Goal: Transaction & Acquisition: Purchase product/service

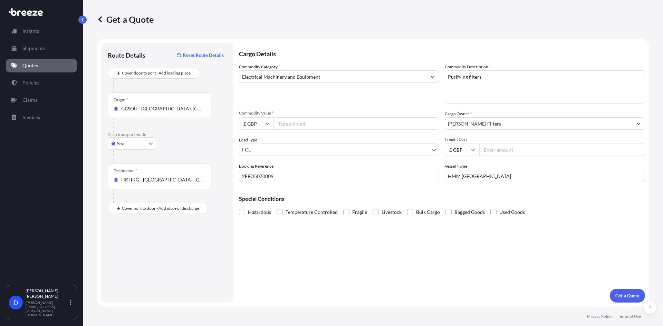
select select "Sea"
select select "2"
click at [297, 122] on input "Commodity Value *" at bounding box center [357, 123] width 166 height 12
type input "29552"
click at [493, 148] on input "Freight Cost" at bounding box center [562, 150] width 166 height 12
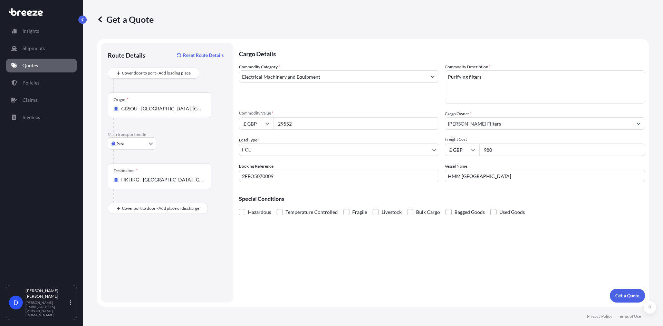
type input "980"
click at [449, 259] on div "Cargo Details Commodity Category * Electrical Machinery and Equipment Commodity…" at bounding box center [442, 173] width 406 height 260
click at [627, 294] on p "Get a Quote" at bounding box center [628, 296] width 24 height 7
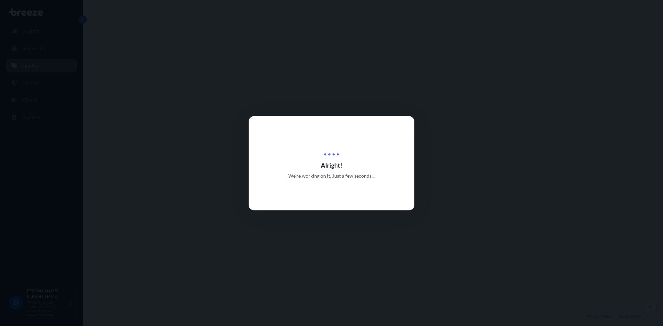
select select "Sea"
select select "2"
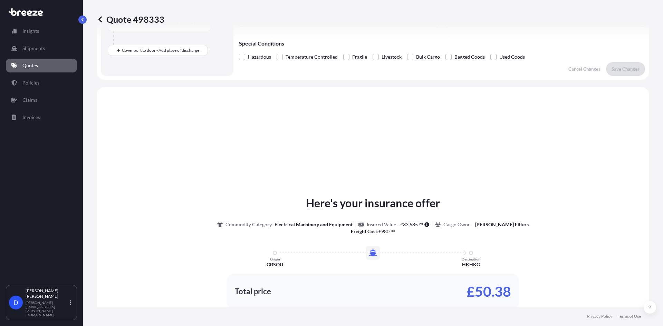
scroll to position [208, 0]
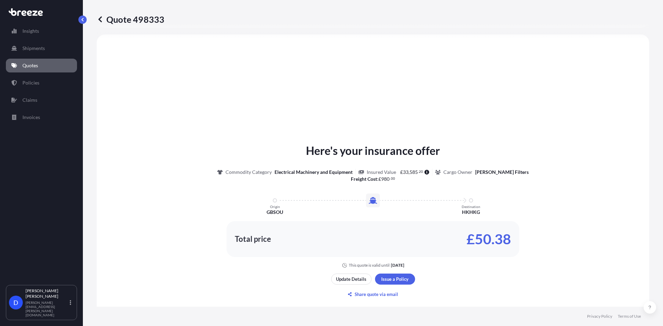
select select "1"
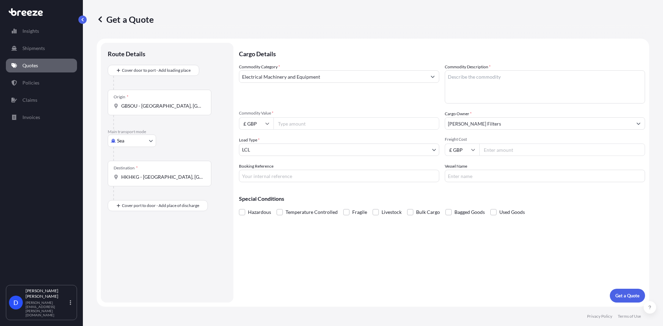
click at [280, 124] on input "Commodity Value *" at bounding box center [357, 123] width 166 height 12
paste input "26865.67"
type input "26865.67"
click at [492, 150] on input "Freight Cost" at bounding box center [562, 150] width 166 height 12
type input "980"
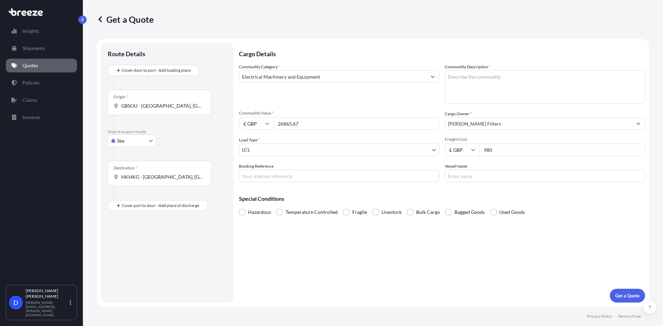
click at [359, 174] on input "Booking Reference" at bounding box center [339, 176] width 200 height 12
click at [482, 179] on input "Vessel Name" at bounding box center [545, 176] width 200 height 12
click at [318, 176] on input "Booking Reference" at bounding box center [339, 176] width 200 height 12
type input "2FEO5070009"
click at [460, 180] on input "Vessel Name" at bounding box center [545, 176] width 200 height 12
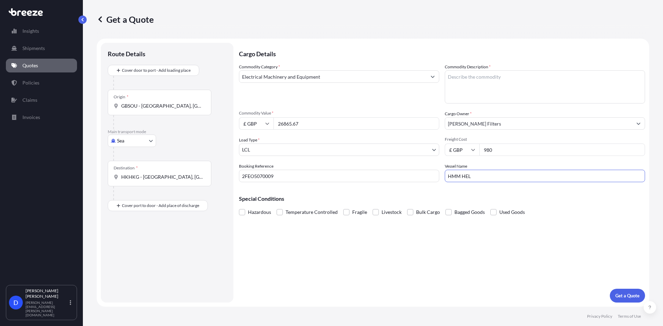
type input "HMM [GEOGRAPHIC_DATA]"
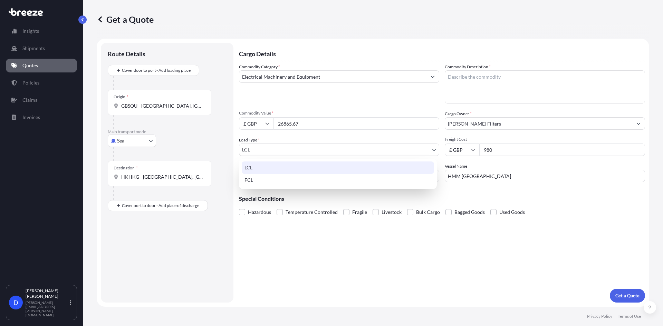
click at [403, 147] on body "Insights Shipments Quotes Policies Claims Invoices D [PERSON_NAME] [PERSON_NAME…" at bounding box center [331, 163] width 663 height 326
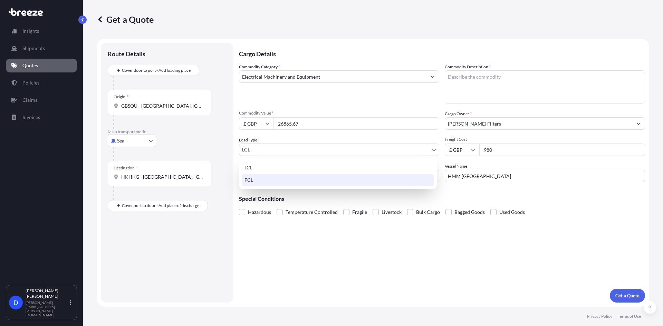
click at [293, 179] on div "FCL" at bounding box center [338, 180] width 192 height 12
select select "2"
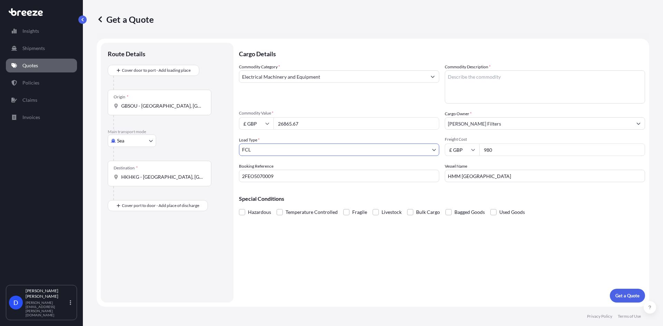
click at [348, 261] on div "Cargo Details Commodity Category * Electrical Machinery and Equipment Commodity…" at bounding box center [442, 173] width 406 height 260
click at [455, 84] on textarea "Purifying filters" at bounding box center [545, 86] width 200 height 33
type textarea "p"
type textarea "Purifying filters"
click at [312, 256] on div "Cargo Details Commodity Category * Electrical Machinery and Equipment Commodity…" at bounding box center [442, 173] width 406 height 260
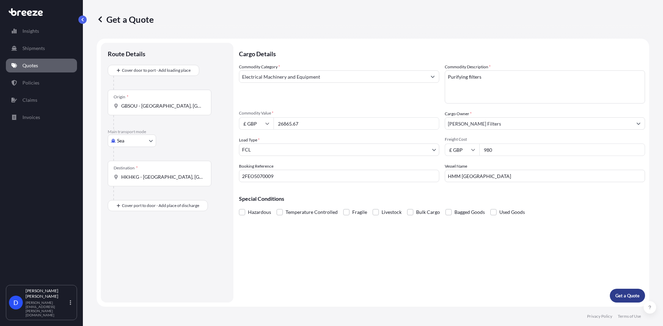
click at [616, 295] on p "Get a Quote" at bounding box center [628, 296] width 24 height 7
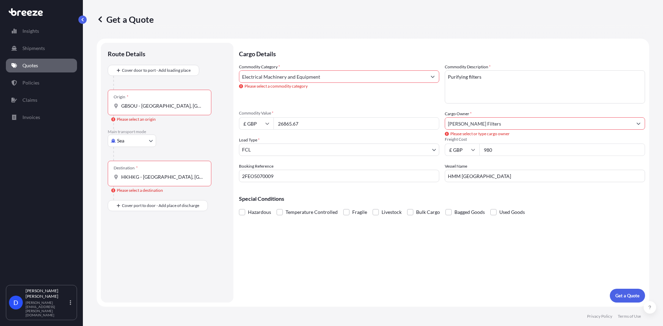
click at [314, 95] on div "Commodity Category * Electrical Machinery and Equipment Please select a commodi…" at bounding box center [339, 84] width 200 height 40
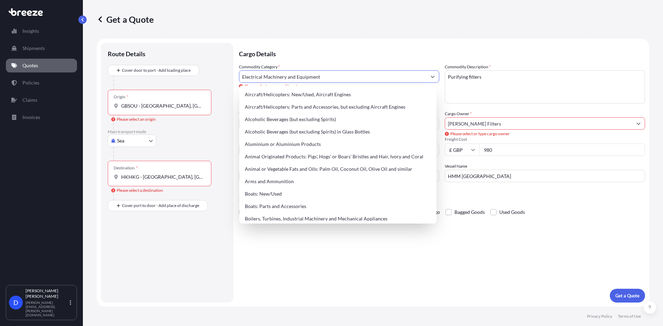
click at [349, 78] on input "Electrical Machinery and Equipment" at bounding box center [332, 76] width 187 height 12
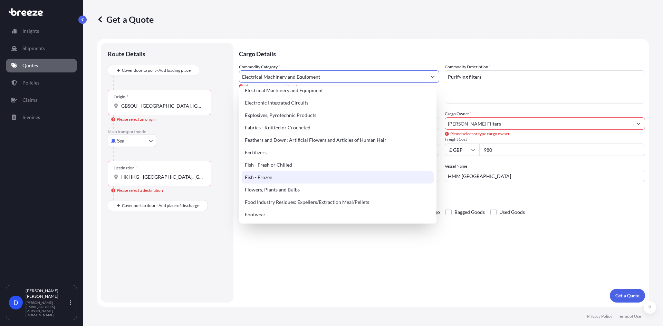
scroll to position [380, 0]
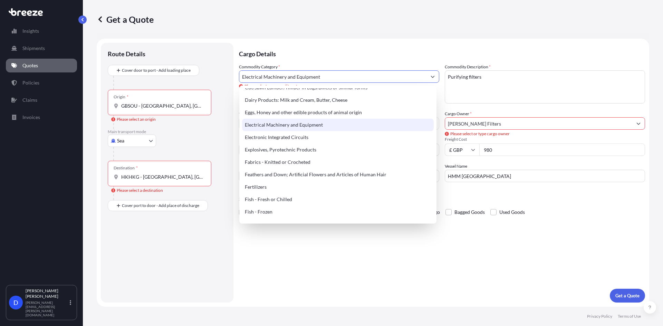
click at [315, 126] on div "Electrical Machinery and Equipment" at bounding box center [338, 125] width 192 height 12
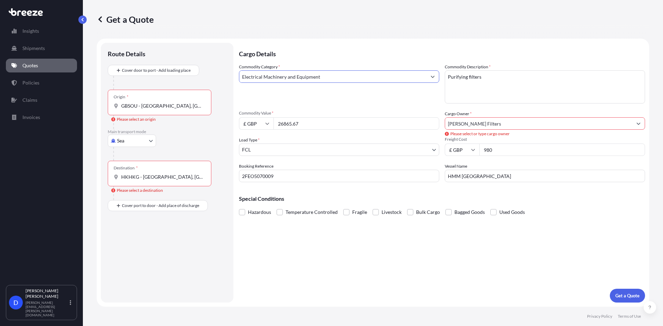
click at [477, 127] on input "[PERSON_NAME] Filters" at bounding box center [538, 123] width 187 height 12
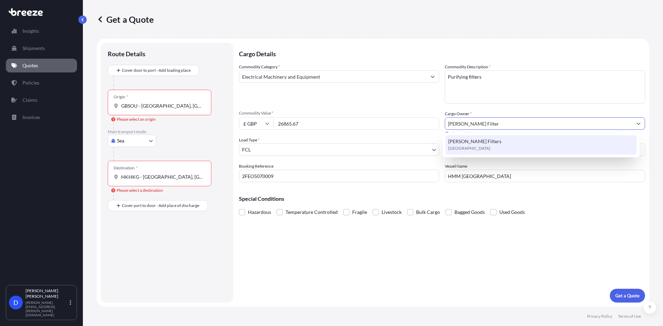
click at [467, 136] on div "[PERSON_NAME] Filters [GEOGRAPHIC_DATA]" at bounding box center [542, 144] width 192 height 19
type input "[PERSON_NAME] Filters"
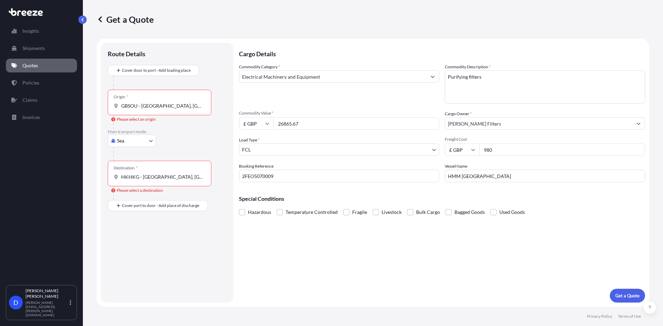
click at [143, 102] on div "Origin * [GEOGRAPHIC_DATA] - [GEOGRAPHIC_DATA], [GEOGRAPHIC_DATA]" at bounding box center [160, 103] width 104 height 26
click at [143, 103] on input "GBSOU - [GEOGRAPHIC_DATA], [GEOGRAPHIC_DATA]" at bounding box center [162, 106] width 82 height 7
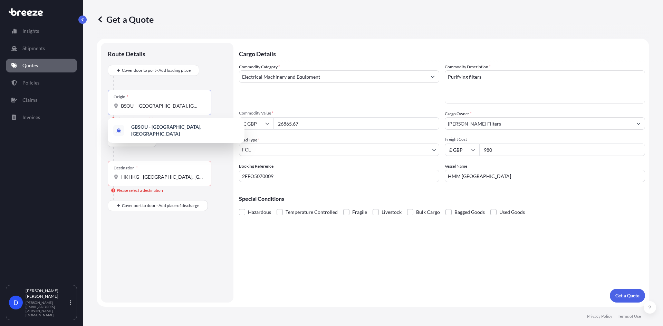
click at [147, 125] on div "GBSOU - [GEOGRAPHIC_DATA], [GEOGRAPHIC_DATA]" at bounding box center [176, 130] width 131 height 19
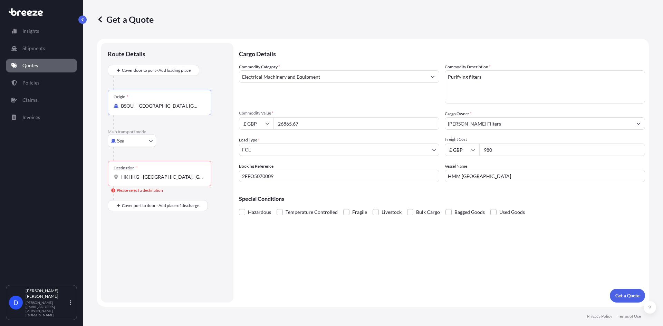
click at [158, 178] on input "HKHKG - [GEOGRAPHIC_DATA], [GEOGRAPHIC_DATA]" at bounding box center [162, 177] width 82 height 7
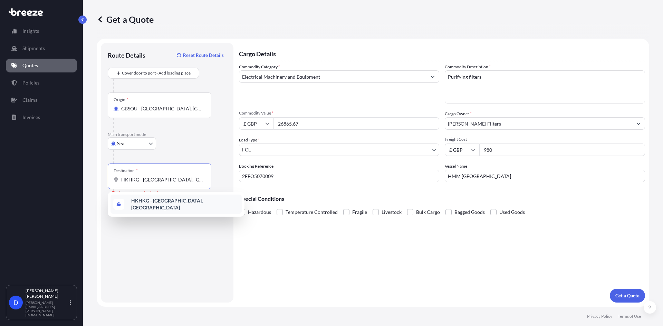
click at [167, 208] on div "HKHKG - [GEOGRAPHIC_DATA], [GEOGRAPHIC_DATA]" at bounding box center [176, 204] width 131 height 19
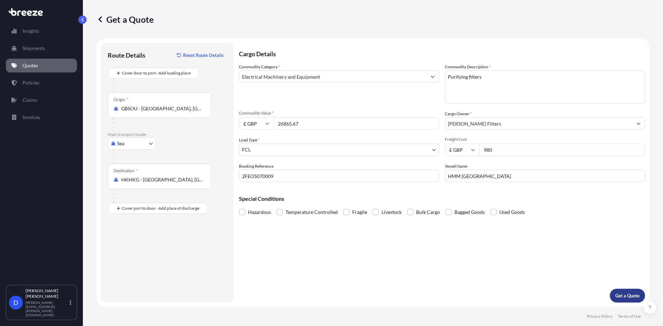
click at [631, 299] on p "Get a Quote" at bounding box center [628, 296] width 24 height 7
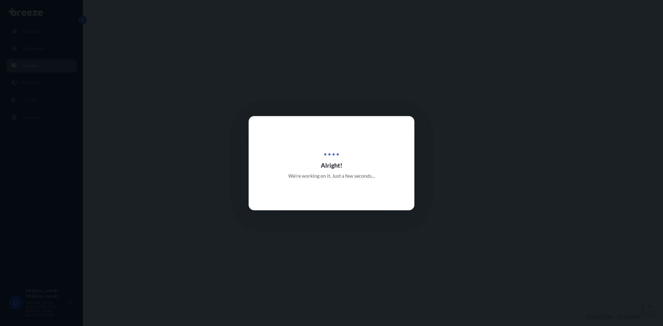
select select "Sea"
select select "2"
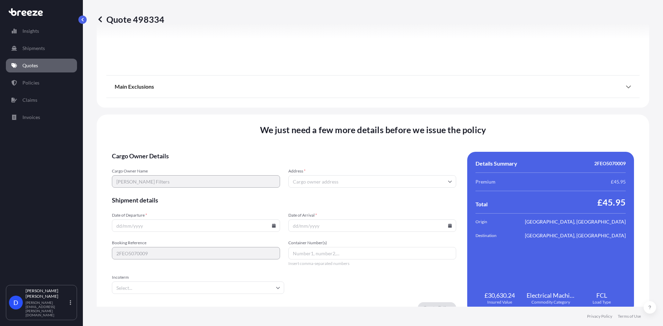
scroll to position [770, 0]
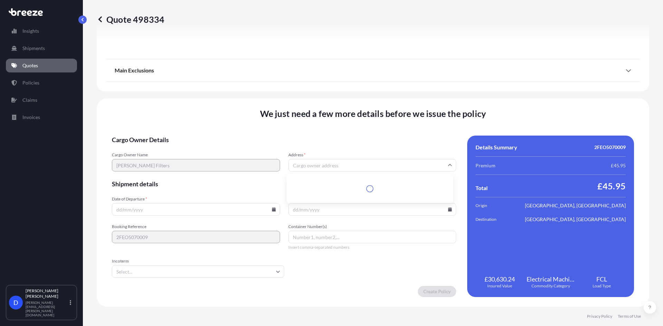
click at [393, 165] on input "Address *" at bounding box center [372, 165] width 168 height 12
click at [325, 180] on div "Please type and select an option" at bounding box center [369, 185] width 161 height 17
click at [187, 191] on form "Cargo Owner Details Cargo Owner Name [PERSON_NAME] Filters Address * Please typ…" at bounding box center [284, 217] width 344 height 162
click at [145, 209] on input "Date of Departure *" at bounding box center [196, 209] width 168 height 12
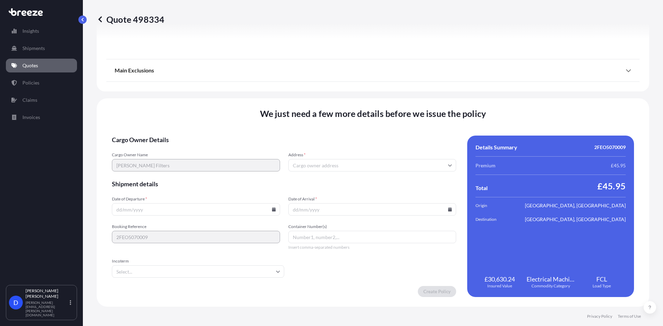
click at [274, 211] on input "Date of Departure *" at bounding box center [196, 209] width 168 height 12
click at [272, 210] on icon at bounding box center [274, 210] width 4 height 4
click at [219, 94] on button at bounding box center [222, 93] width 11 height 11
click at [229, 160] on div "21 22 23 24 25 26 27" at bounding box center [195, 161] width 111 height 12
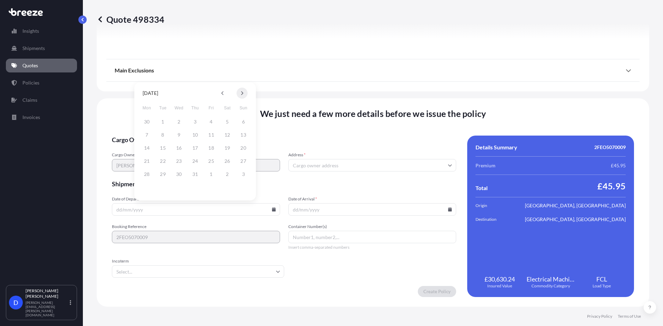
click at [241, 94] on icon at bounding box center [242, 93] width 3 height 4
click at [210, 121] on button "5" at bounding box center [211, 121] width 11 height 11
type input "[DATE]"
click at [303, 213] on input "Date of Arrival *" at bounding box center [372, 209] width 168 height 12
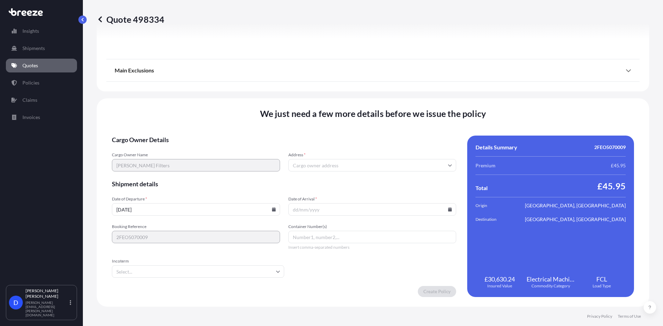
click at [448, 212] on input "Date of Arrival *" at bounding box center [372, 209] width 168 height 12
click at [410, 210] on input "Date of Arrival *" at bounding box center [372, 209] width 168 height 12
click at [448, 208] on icon at bounding box center [450, 210] width 4 height 4
click at [371, 132] on button "11" at bounding box center [369, 135] width 11 height 11
type input "[DATE]"
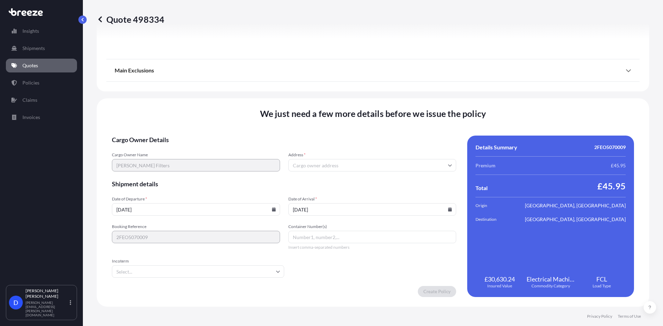
click at [245, 253] on form "Cargo Owner Details Cargo Owner Name [PERSON_NAME] Filters Address * Shipment d…" at bounding box center [284, 217] width 344 height 162
click at [308, 241] on input "Container Number(s)" at bounding box center [372, 237] width 168 height 12
click at [313, 235] on input "Container Number(s)" at bounding box center [372, 237] width 168 height 12
paste input "CAIU9183352"
type input "CAIU9183352"
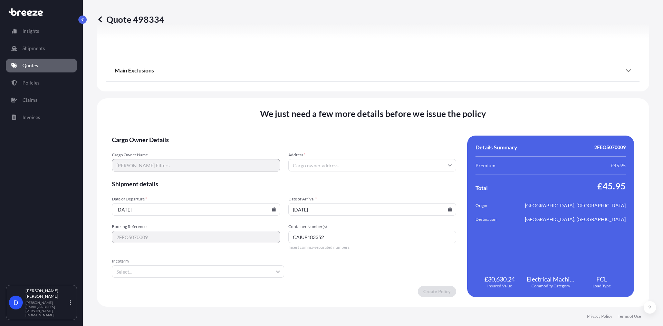
click at [271, 271] on input "Incoterm" at bounding box center [198, 272] width 172 height 12
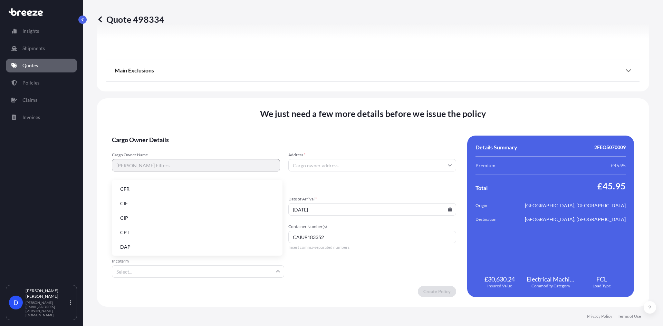
click at [154, 205] on li "CIF" at bounding box center [197, 203] width 165 height 13
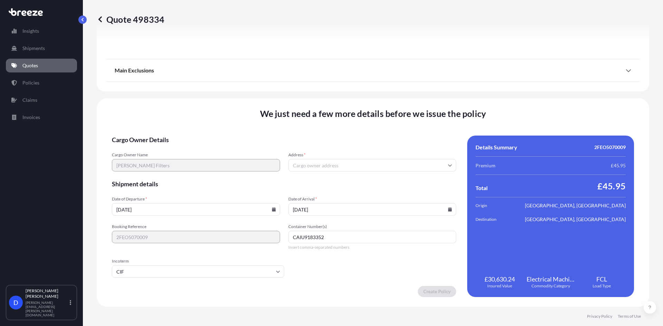
click at [324, 291] on div "Create Policy" at bounding box center [284, 291] width 344 height 11
click at [339, 161] on input "Address *" at bounding box center [372, 165] width 168 height 12
click at [332, 186] on div "Please type and select an option" at bounding box center [369, 185] width 161 height 17
click at [320, 165] on input "Address *" at bounding box center [372, 165] width 168 height 12
type input "u"
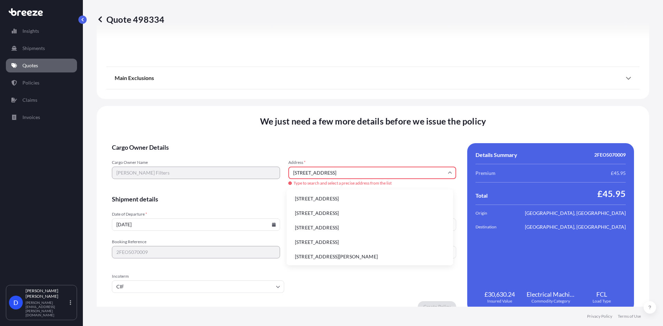
click at [336, 198] on li "[STREET_ADDRESS]" at bounding box center [369, 198] width 161 height 13
type input "[STREET_ADDRESS]"
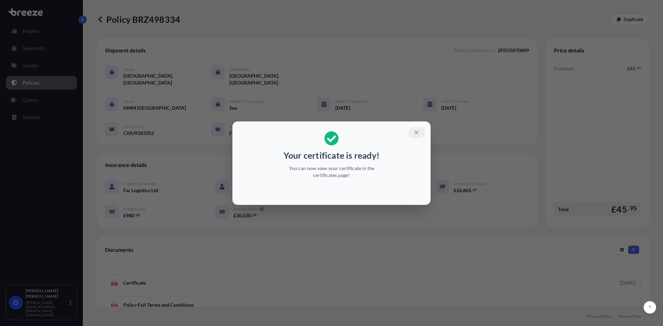
click at [417, 133] on icon "button" at bounding box center [417, 133] width 4 height 4
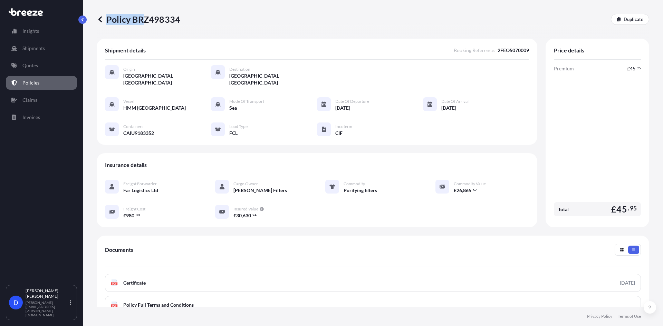
drag, startPoint x: 182, startPoint y: 19, endPoint x: 141, endPoint y: 20, distance: 41.5
click at [141, 20] on div "Policy BRZ498334 Duplicate" at bounding box center [373, 19] width 553 height 11
click at [168, 20] on p "Policy BRZ498334" at bounding box center [139, 19] width 84 height 11
drag, startPoint x: 181, startPoint y: 21, endPoint x: 151, endPoint y: 20, distance: 30.4
click at [145, 20] on div "Policy BRZ498334 Duplicate" at bounding box center [373, 19] width 553 height 11
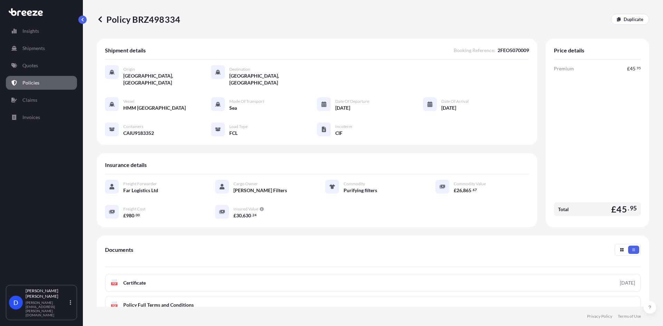
click at [174, 19] on p "Policy BRZ498334" at bounding box center [139, 19] width 84 height 11
drag, startPoint x: 132, startPoint y: 19, endPoint x: 182, endPoint y: 20, distance: 50.1
click at [182, 20] on div "Policy BRZ498334 Duplicate" at bounding box center [373, 19] width 553 height 11
